Goal: Transaction & Acquisition: Purchase product/service

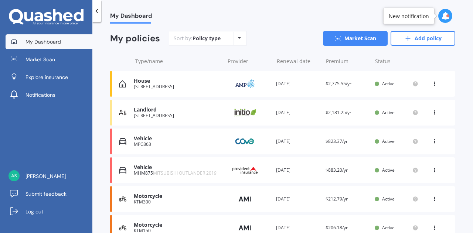
scroll to position [72, 0]
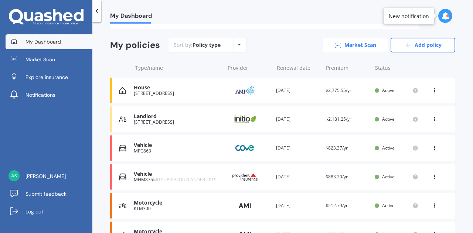
click at [351, 42] on link "Market Scan" at bounding box center [355, 45] width 65 height 15
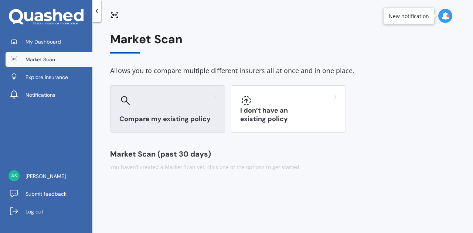
click at [190, 113] on div "Compare my existing policy" at bounding box center [167, 108] width 115 height 47
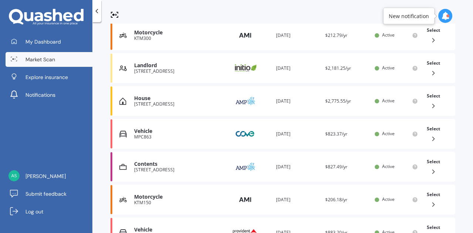
scroll to position [185, 0]
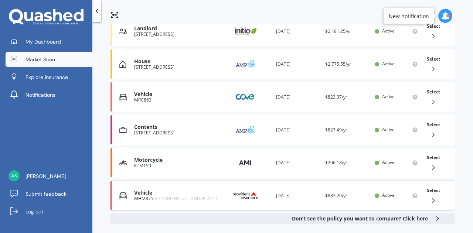
click at [168, 193] on div "Vehicle" at bounding box center [177, 193] width 87 height 6
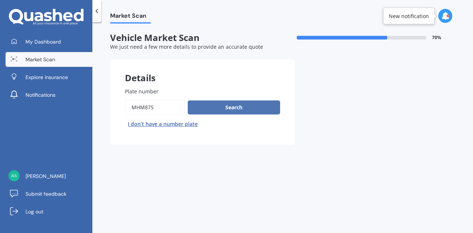
click at [236, 106] on button "Search" at bounding box center [234, 108] width 92 height 14
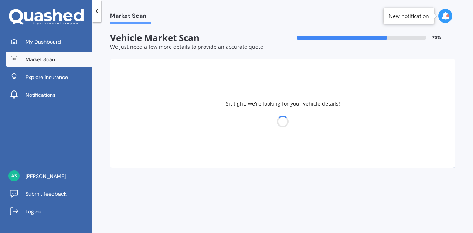
select select "MITSUBISHI"
select select "OUTLANDER"
select select "27"
select select "04"
select select "1987"
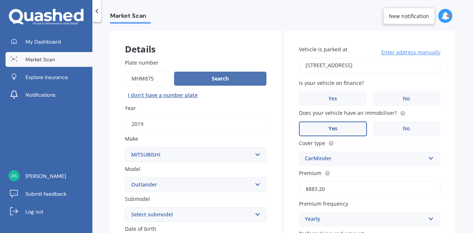
scroll to position [18, 0]
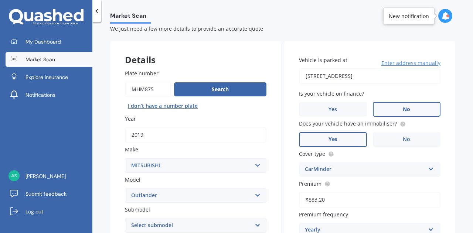
click at [397, 108] on label "No" at bounding box center [407, 109] width 68 height 15
click at [0, 0] on input "No" at bounding box center [0, 0] width 0 height 0
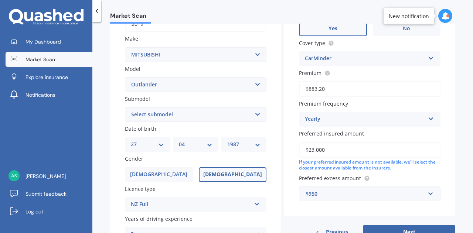
scroll to position [203, 0]
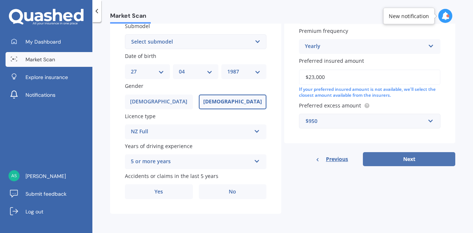
click at [406, 159] on button "Next" at bounding box center [409, 159] width 92 height 14
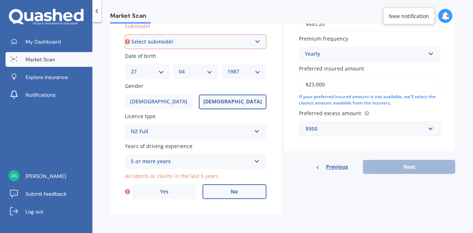
click at [219, 191] on label "No" at bounding box center [235, 191] width 64 height 15
click at [0, 0] on input "No" at bounding box center [0, 0] width 0 height 0
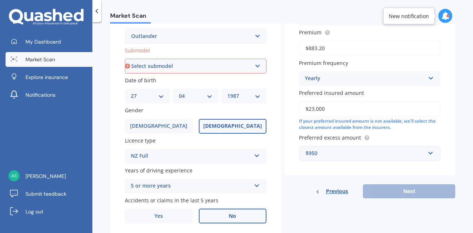
scroll to position [166, 0]
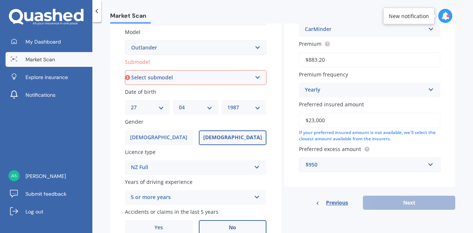
click at [251, 75] on select "Select submodel (All other) 2.4 Litre Station Wagon 3.0 Litre AWD 3.0 VRX Auto …" at bounding box center [196, 77] width 142 height 15
select select "LS 2.4P/CVT"
click at [125, 71] on select "Select submodel (All other) 2.4 Litre Station Wagon 3.0 Litre AWD 3.0 VRX Auto …" at bounding box center [196, 77] width 142 height 15
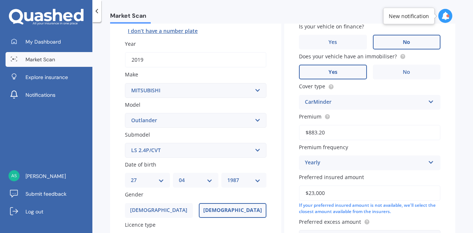
scroll to position [50, 0]
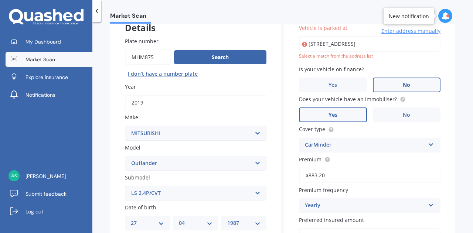
type input "[STREET_ADDRESS]"
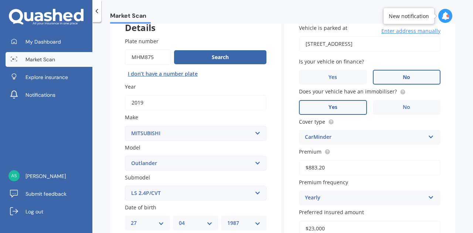
scroll to position [198, 0]
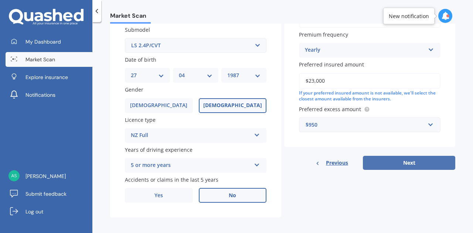
click at [397, 163] on button "Next" at bounding box center [409, 163] width 92 height 14
select select "27"
select select "04"
select select "1987"
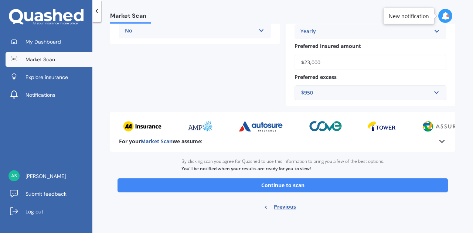
scroll to position [210, 0]
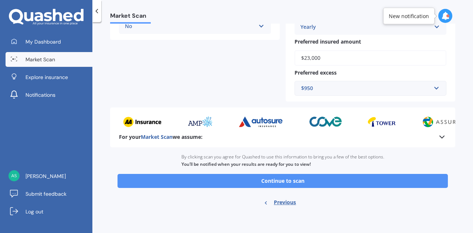
click at [298, 180] on button "Continue to scan" at bounding box center [283, 181] width 330 height 14
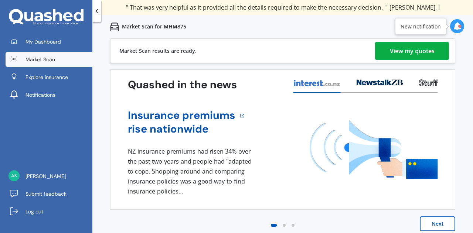
click at [407, 47] on div "View my quotes" at bounding box center [412, 51] width 45 height 18
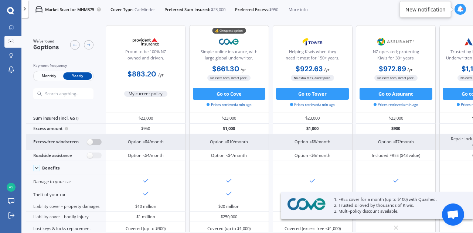
click at [95, 144] on label at bounding box center [94, 142] width 14 height 6
radio input "true"
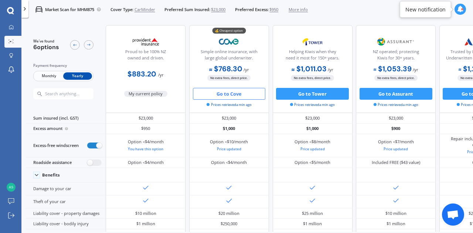
click at [236, 94] on button "Go to Cove" at bounding box center [229, 94] width 73 height 12
